Goal: Task Accomplishment & Management: Use online tool/utility

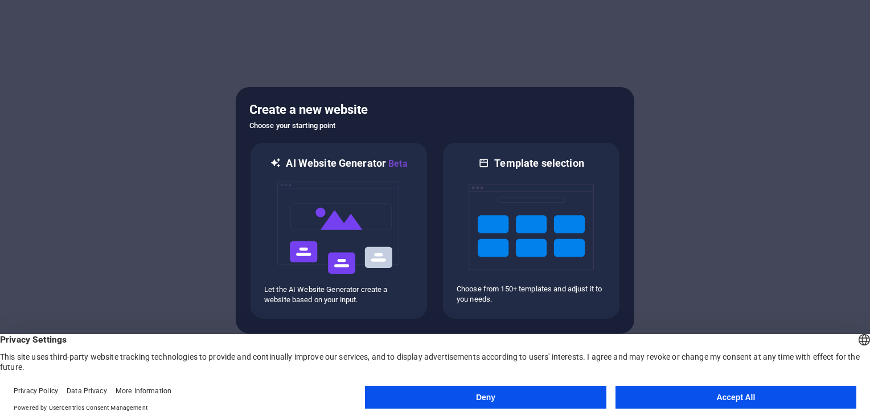
click at [676, 394] on button "Accept All" at bounding box center [735, 397] width 241 height 23
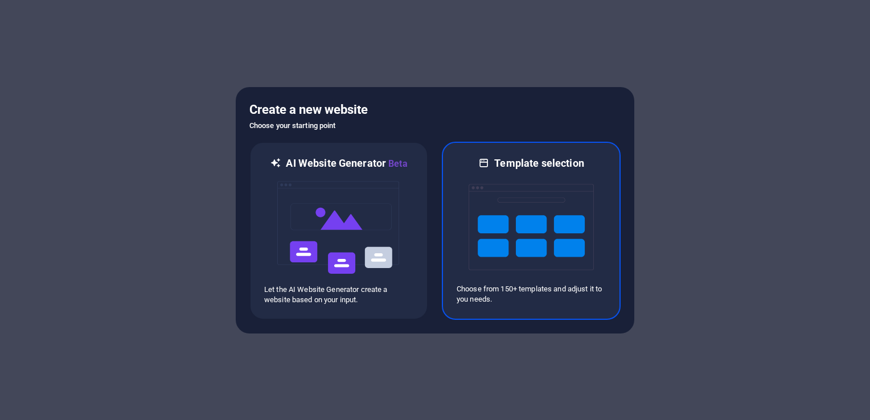
click at [515, 272] on img at bounding box center [530, 227] width 125 height 114
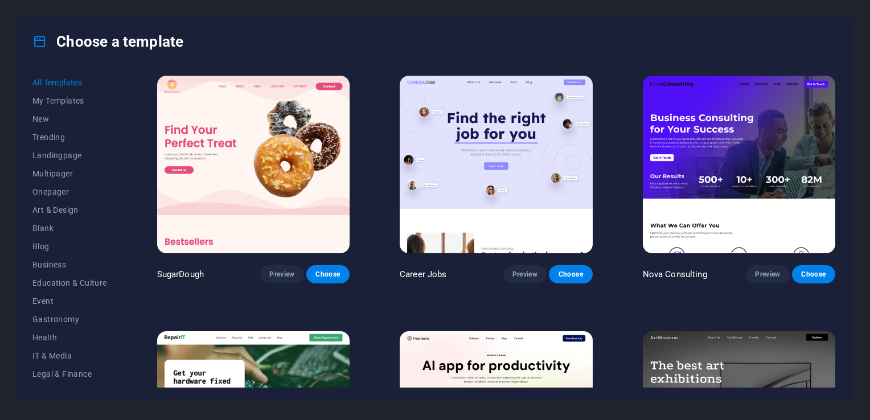
click at [274, 160] on img at bounding box center [253, 165] width 192 height 178
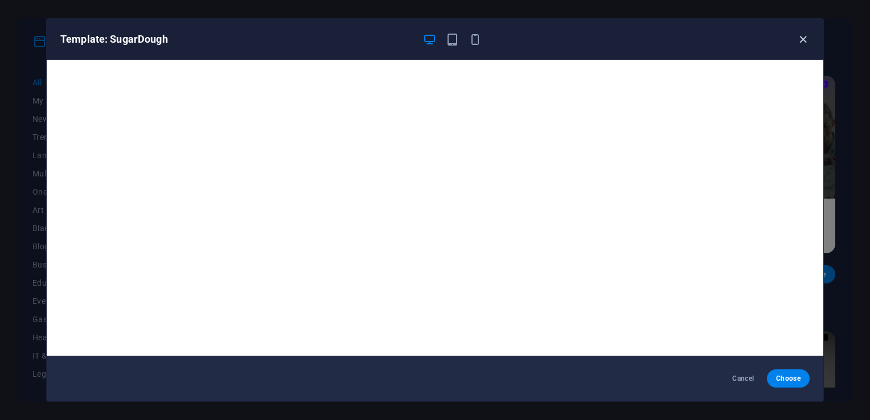
click at [808, 38] on icon "button" at bounding box center [802, 39] width 13 height 13
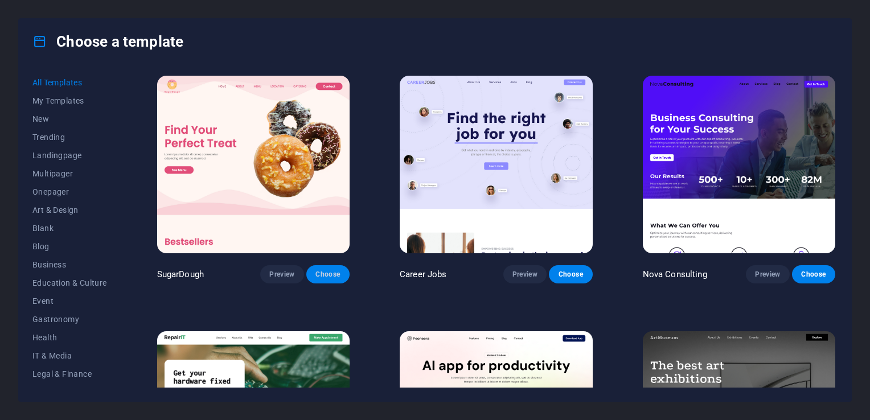
click at [326, 275] on span "Choose" at bounding box center [327, 274] width 25 height 9
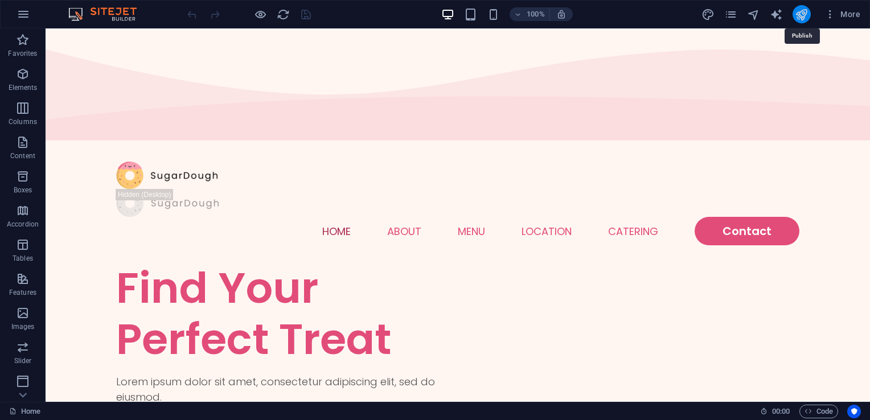
click at [800, 14] on icon "publish" at bounding box center [801, 14] width 13 height 13
